Goal: Information Seeking & Learning: Learn about a topic

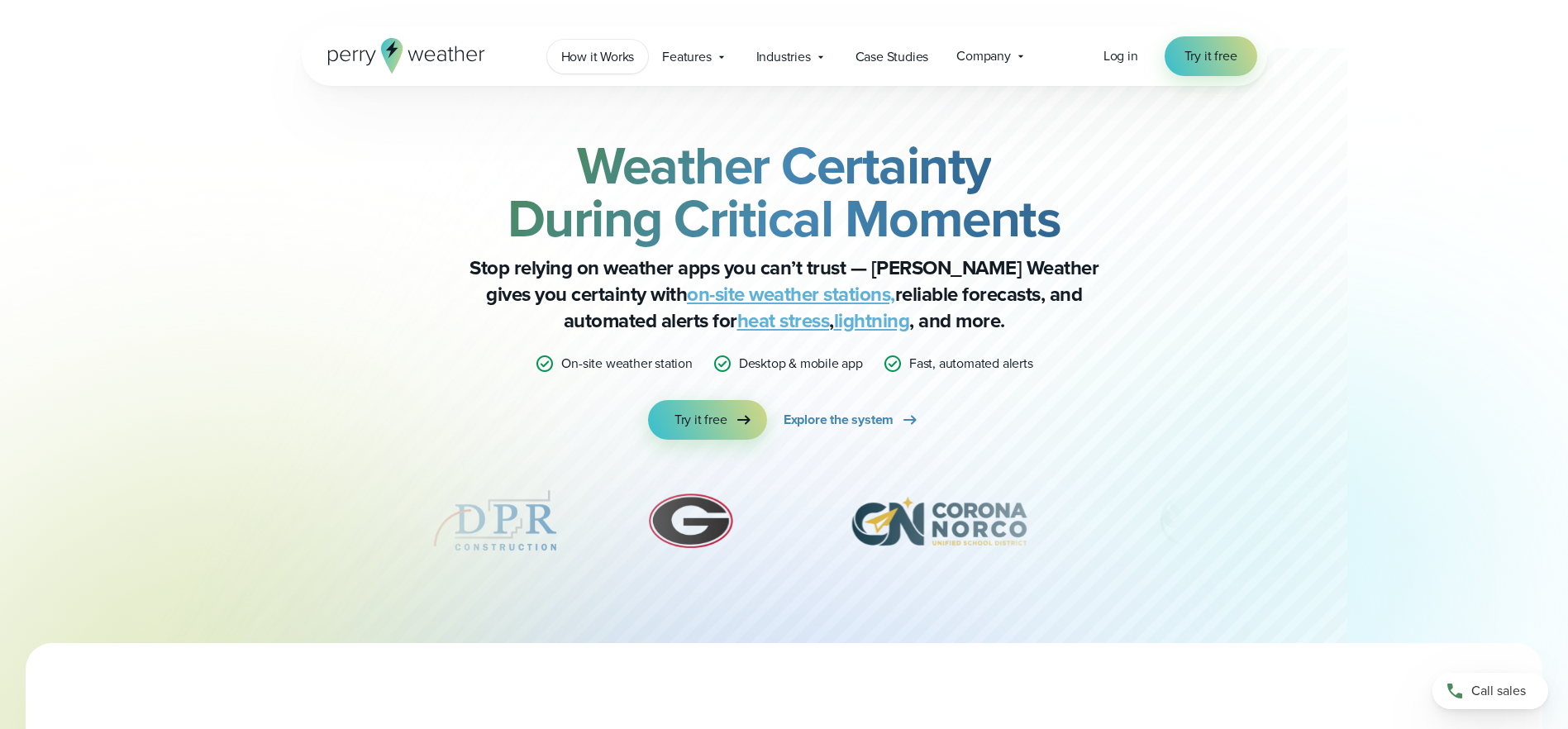
click at [614, 59] on span "How it Works" at bounding box center [598, 57] width 74 height 20
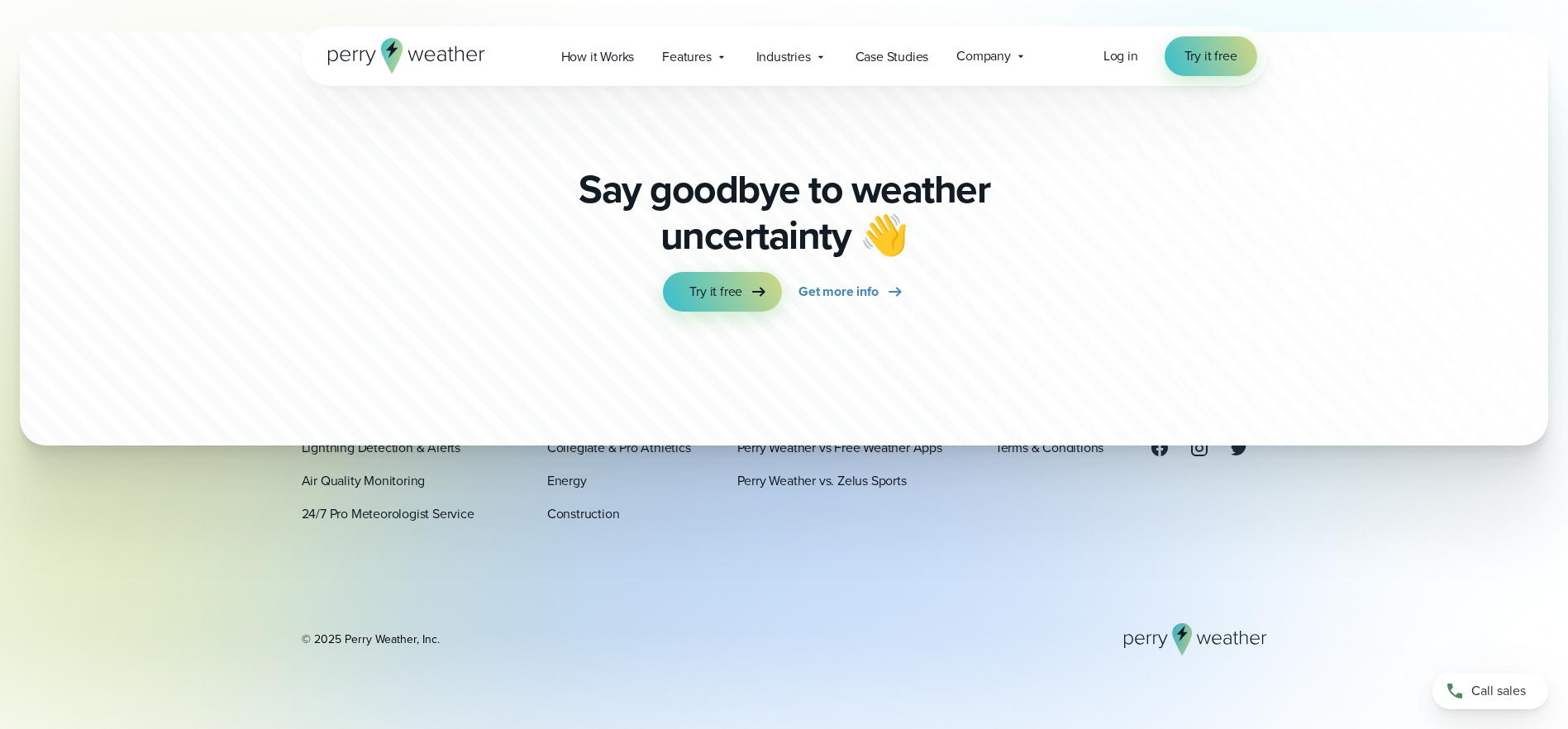
scroll to position [4428, 0]
click at [846, 280] on span "Get more info" at bounding box center [838, 290] width 80 height 20
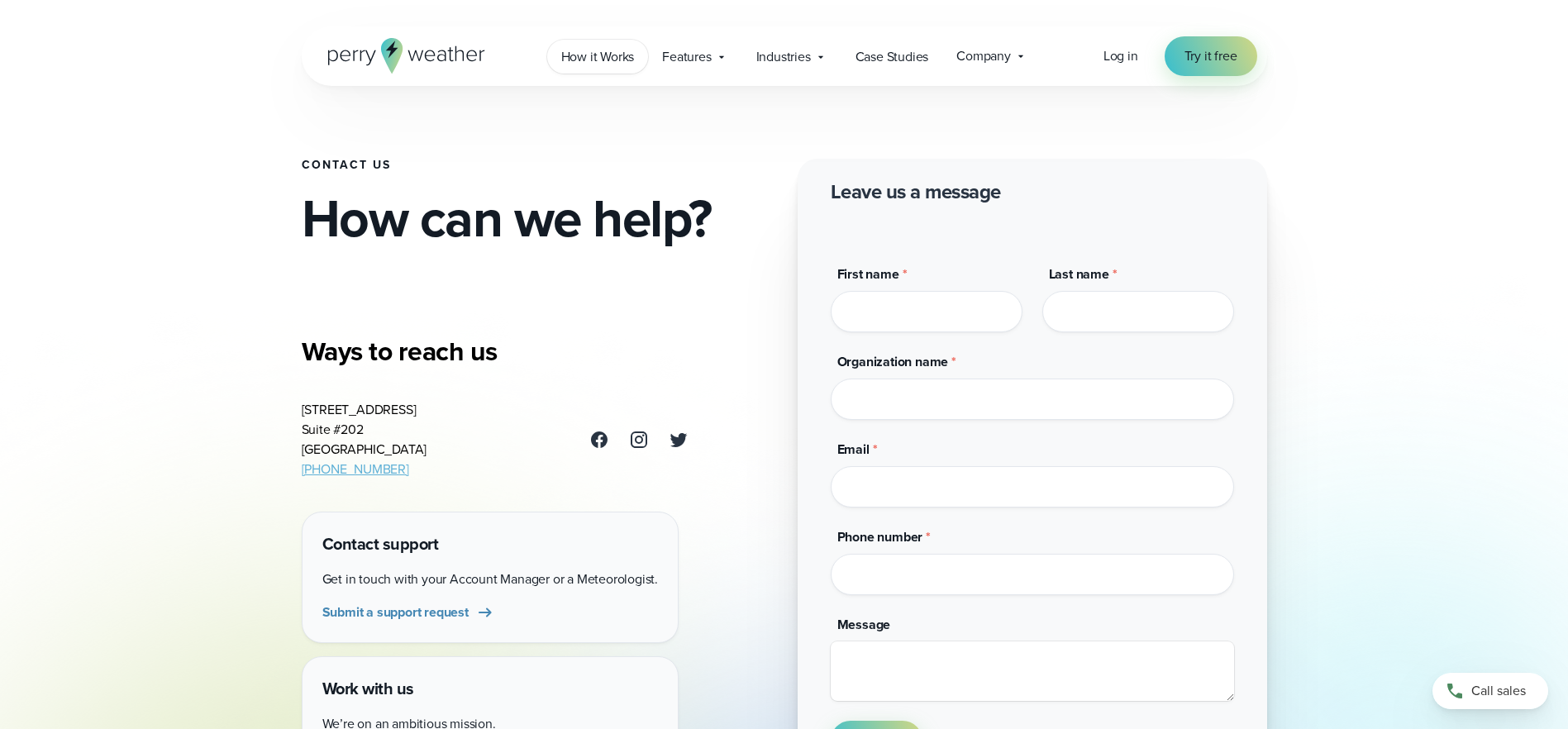
click at [606, 60] on span "How it Works" at bounding box center [598, 57] width 74 height 20
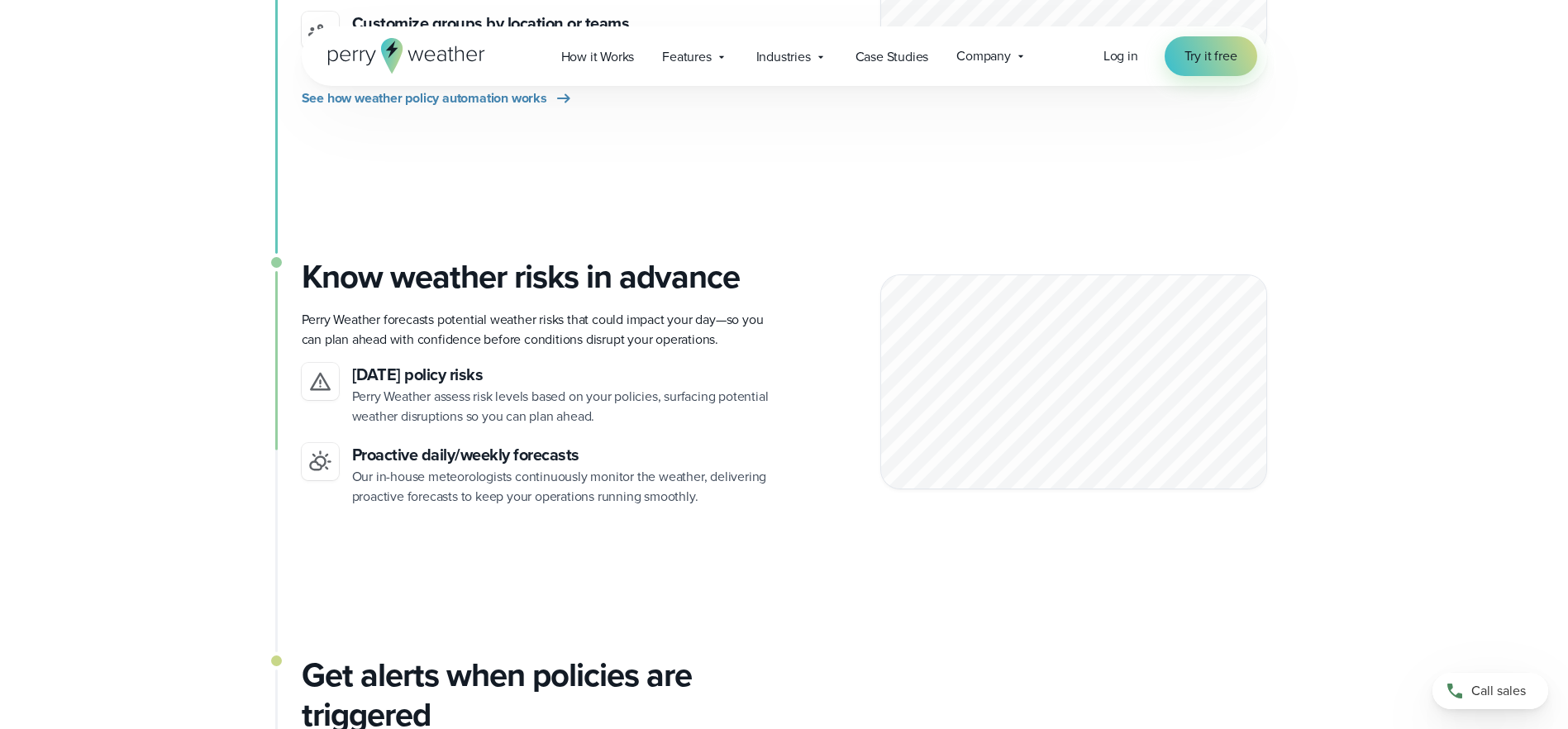
scroll to position [1175, 0]
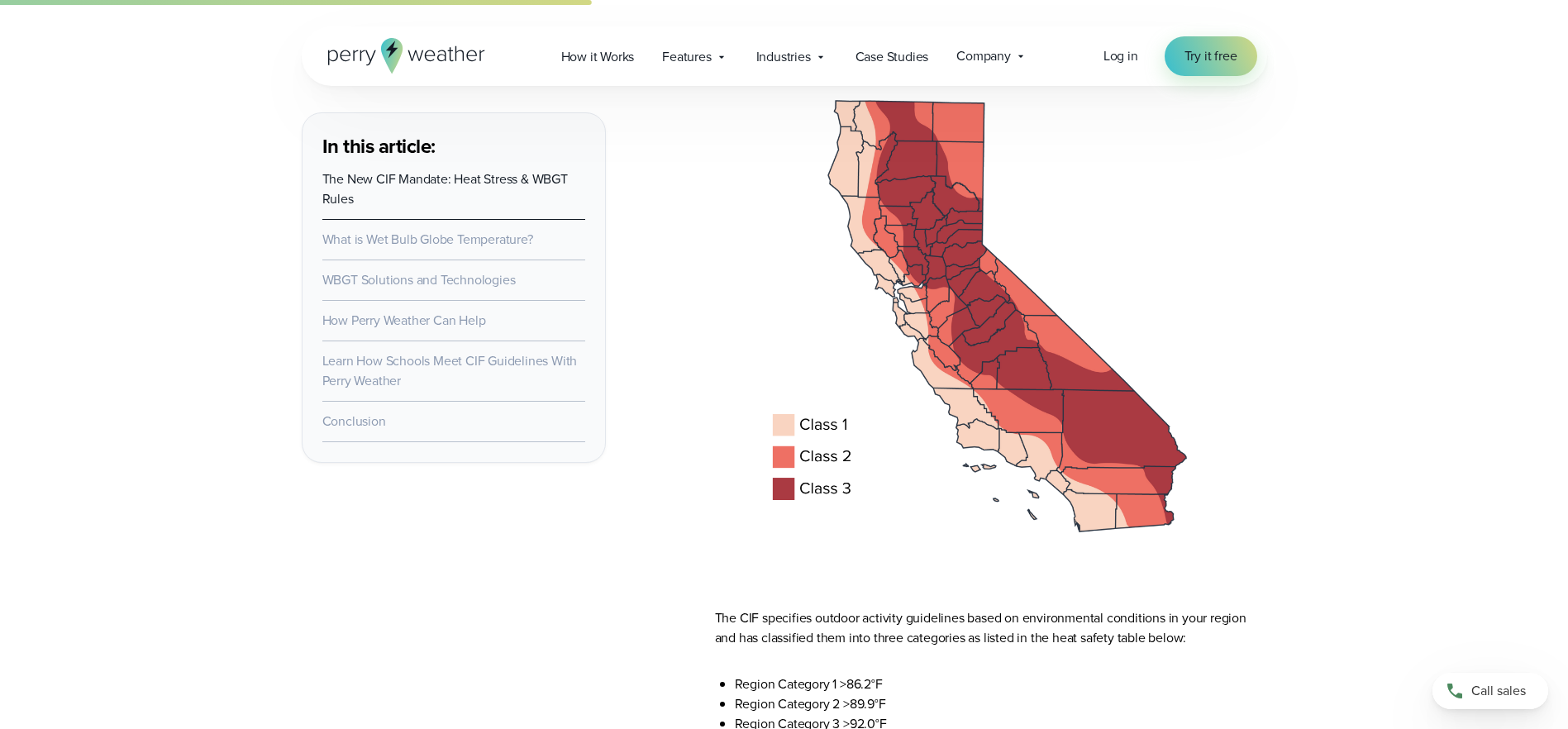
scroll to position [2848, 0]
